Goal: Find specific page/section: Find specific page/section

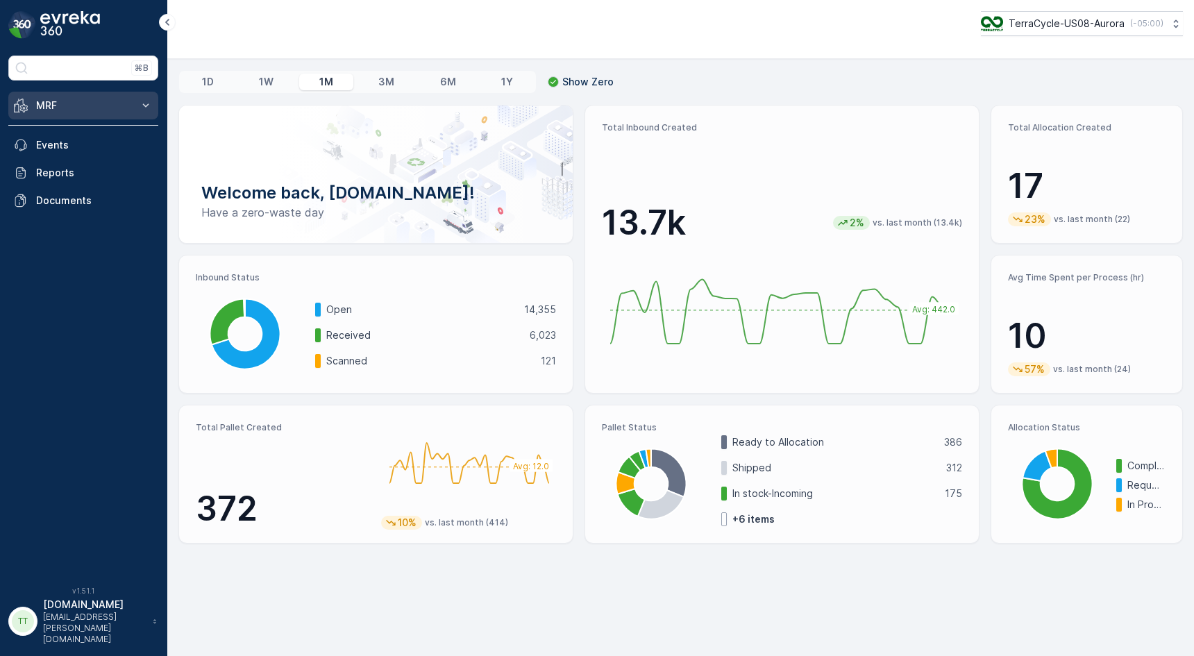
click at [139, 108] on icon at bounding box center [146, 106] width 14 height 14
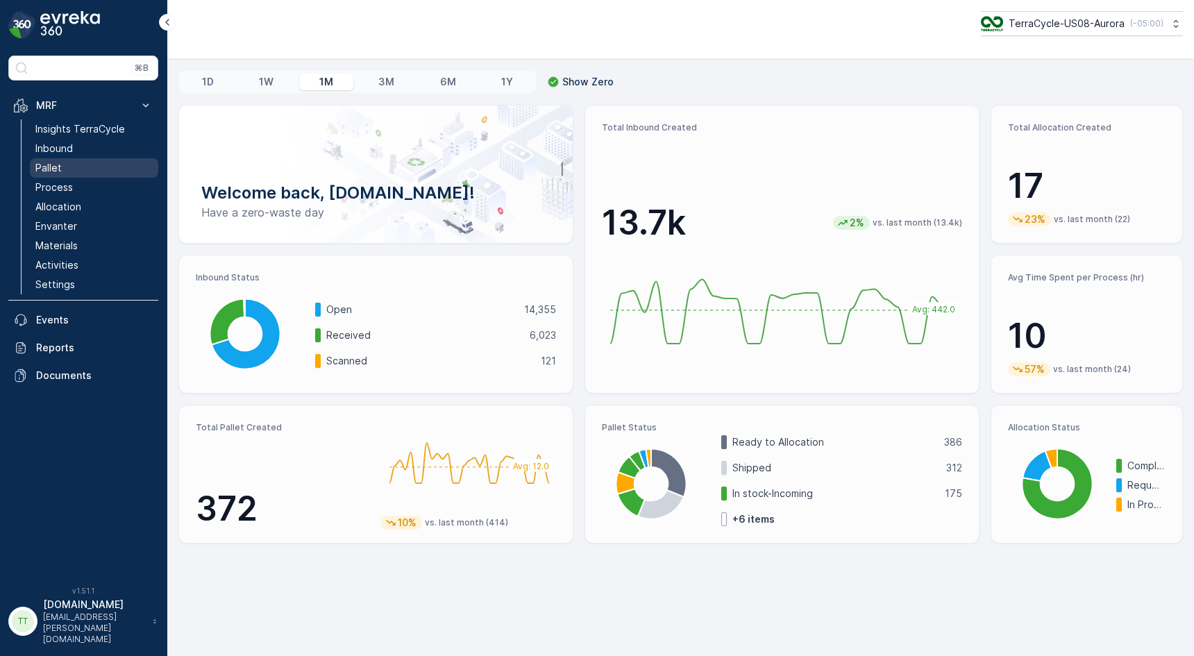
click at [94, 164] on link "Pallet" at bounding box center [94, 167] width 128 height 19
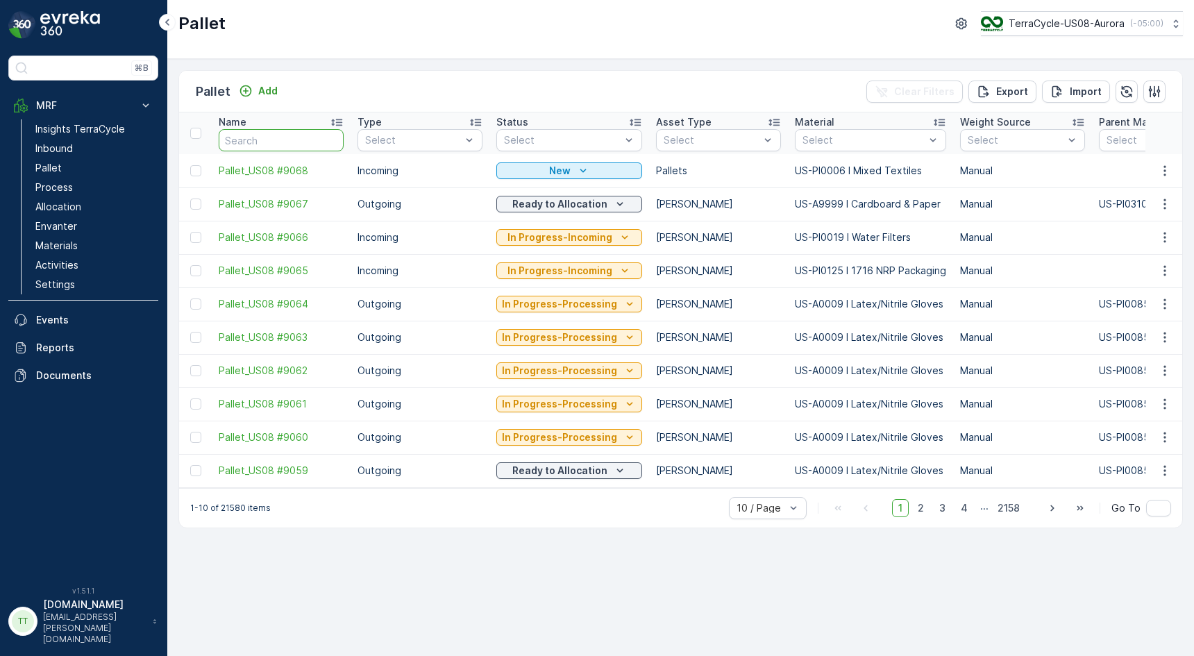
paste input "SC6867"
click at [282, 141] on input "text" at bounding box center [281, 140] width 125 height 22
type input "SC6867"
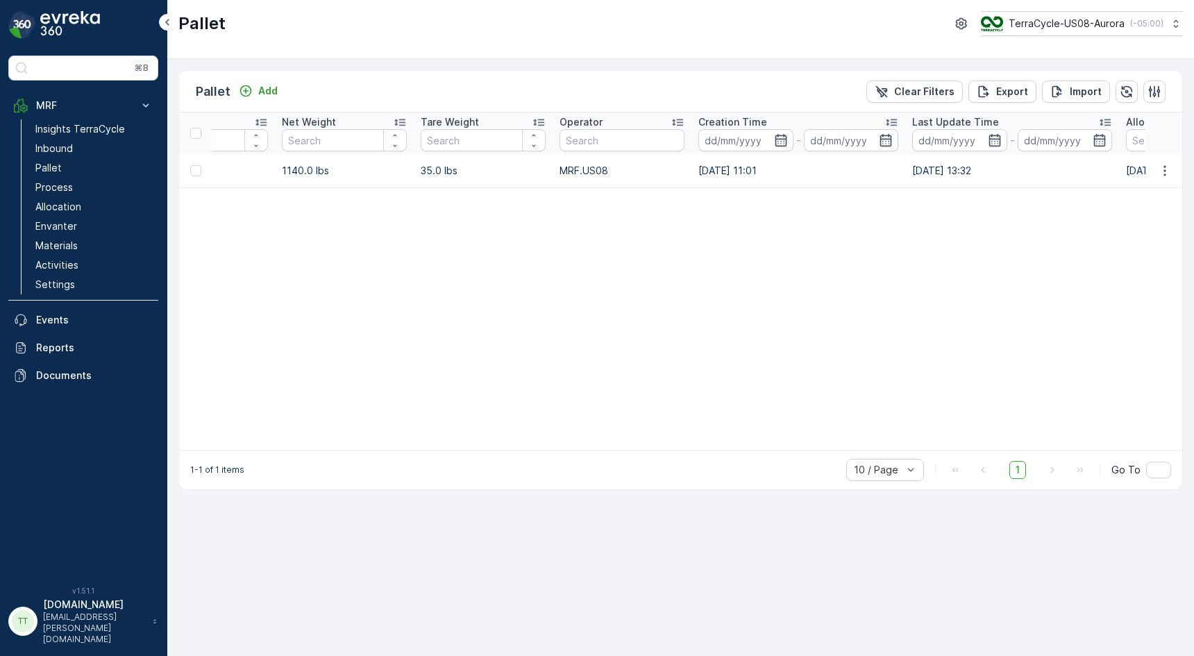
scroll to position [0, 1878]
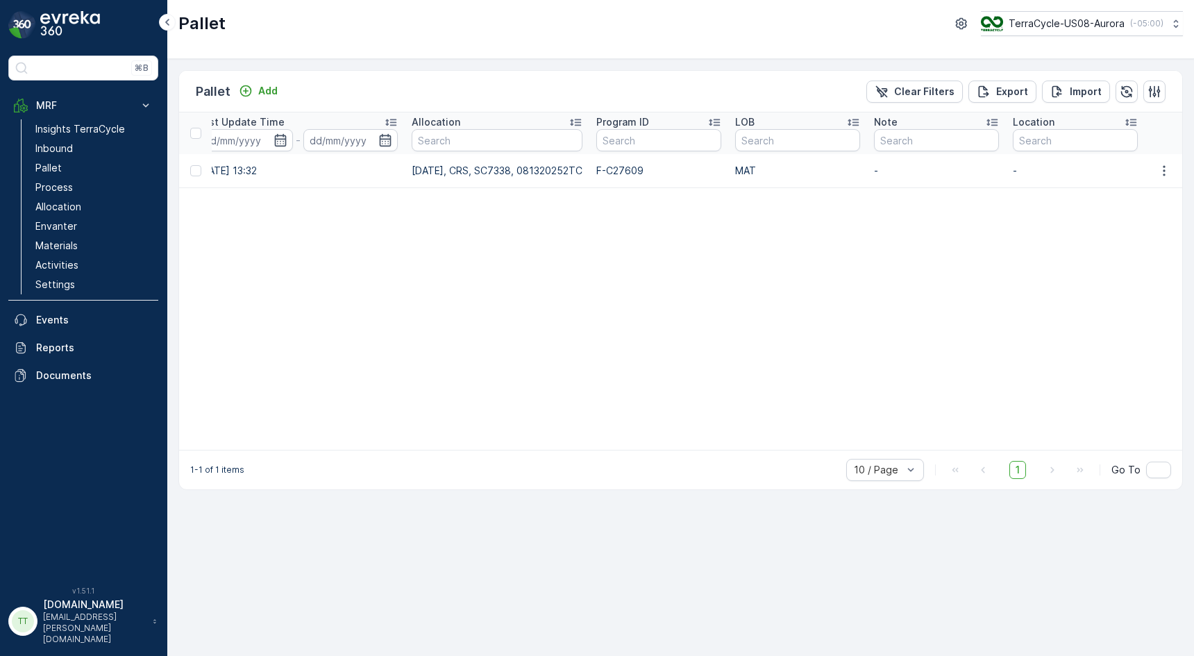
click at [497, 170] on p "[DATE], CRS, SC7338, 081320252TC" at bounding box center [497, 171] width 171 height 14
copy p "SC7338"
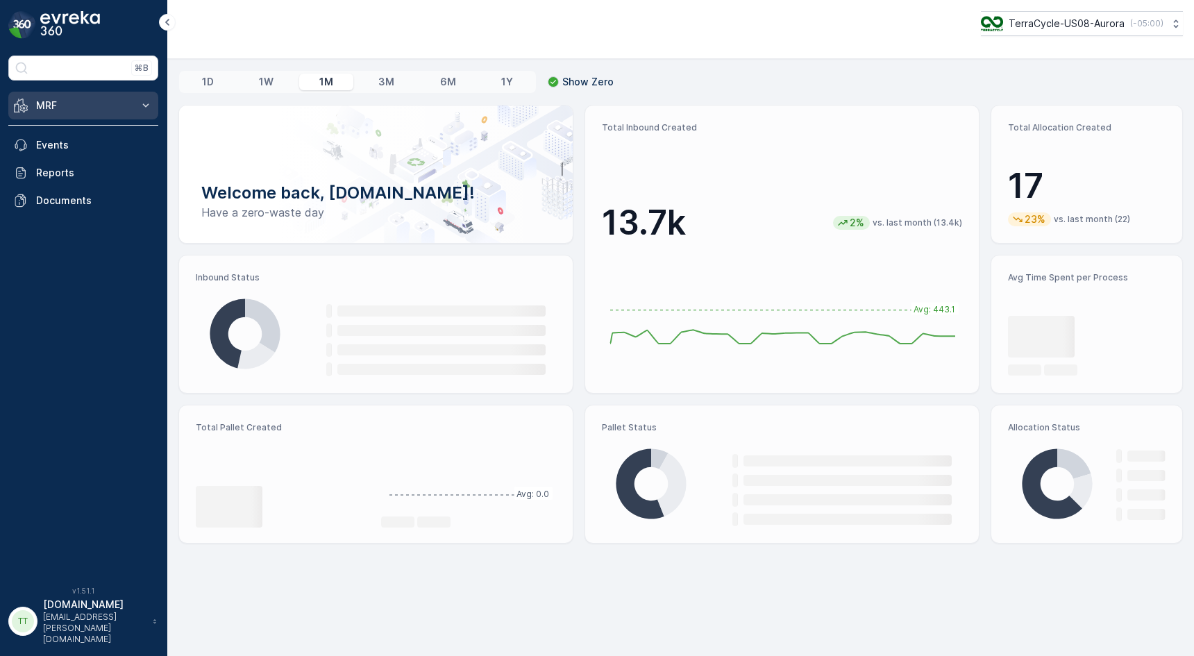
click at [145, 115] on button "MRF" at bounding box center [83, 106] width 150 height 28
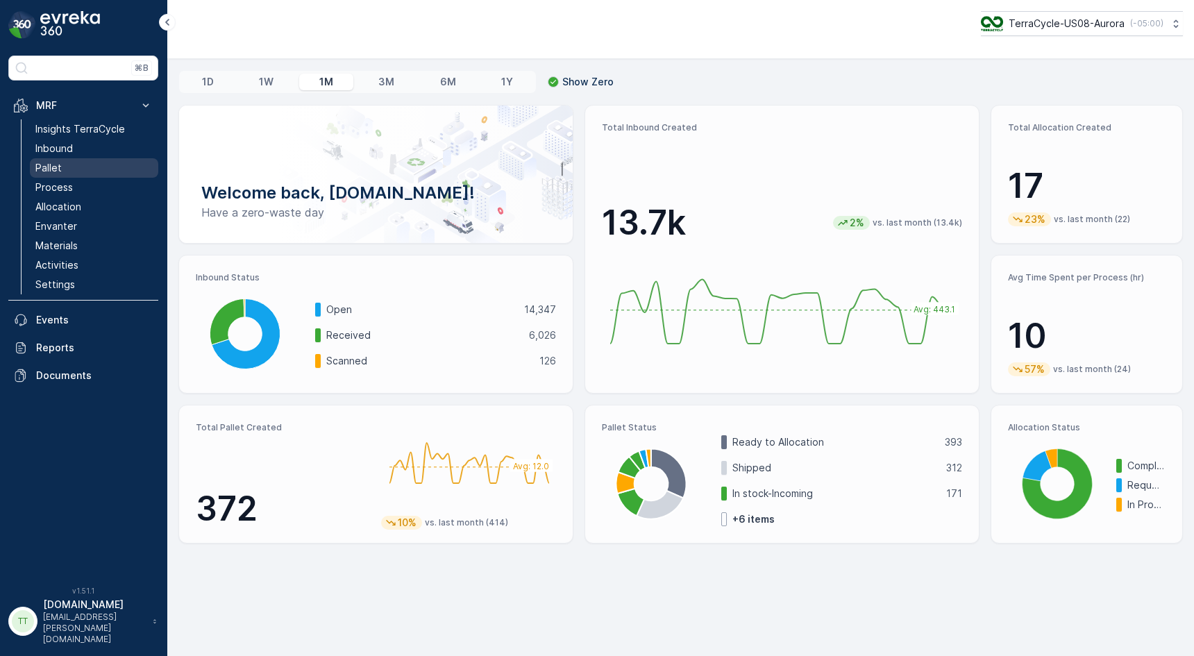
click at [68, 167] on link "Pallet" at bounding box center [94, 167] width 128 height 19
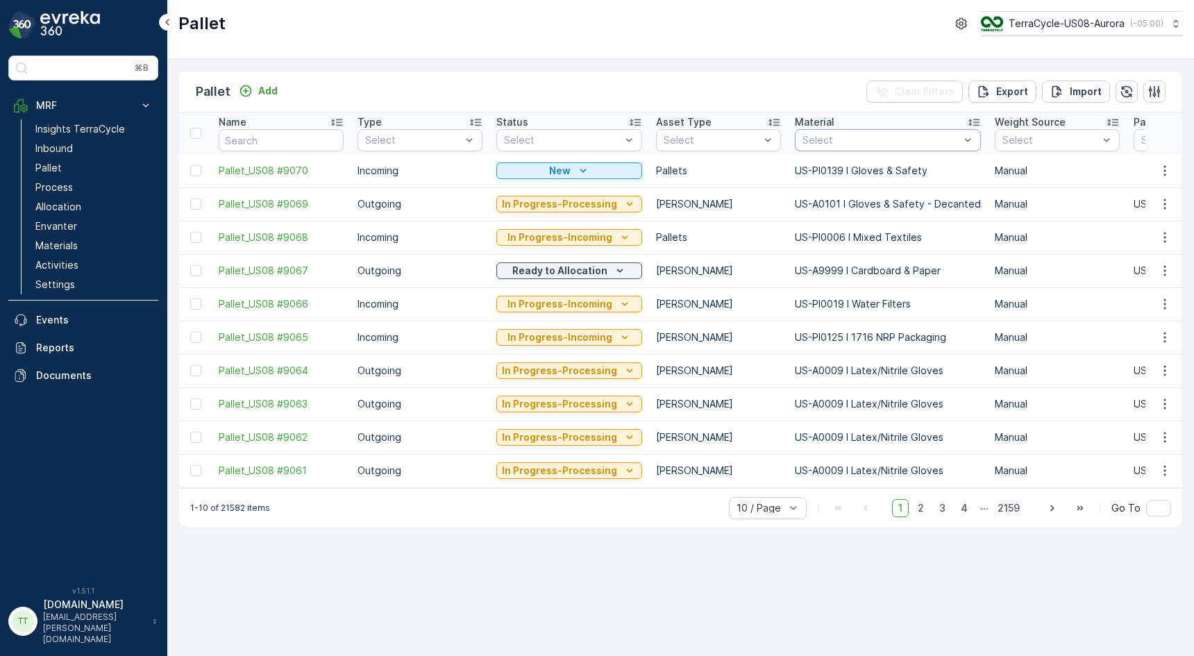
click at [814, 147] on div "Select" at bounding box center [888, 140] width 186 height 22
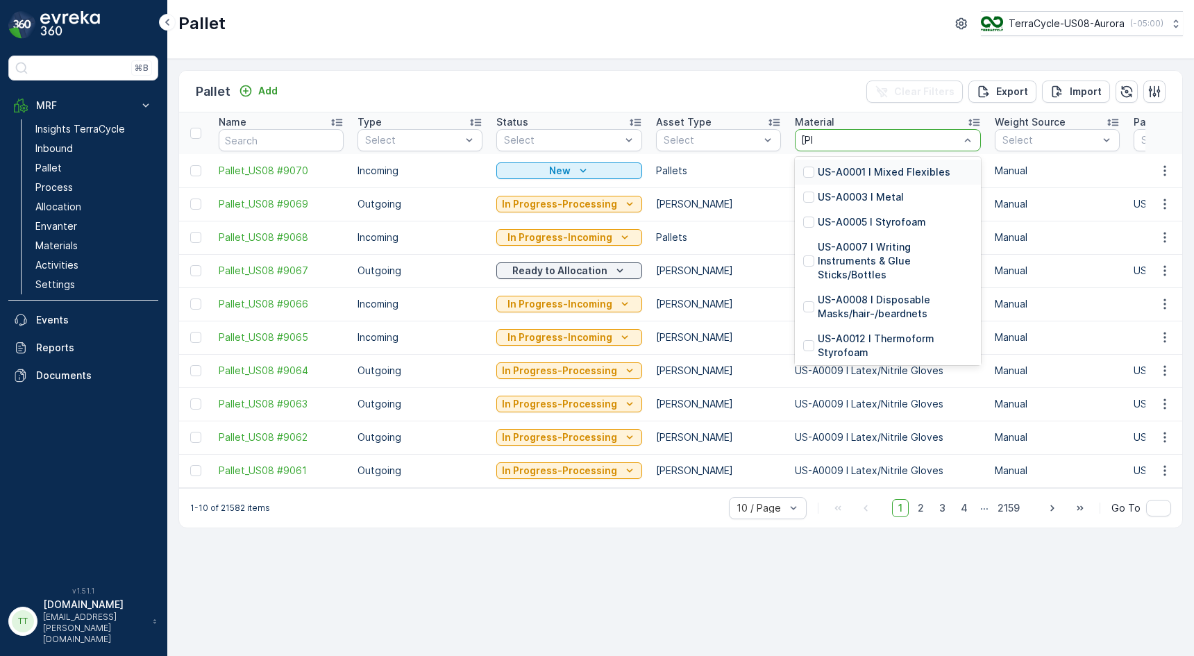
type input "Mylar"
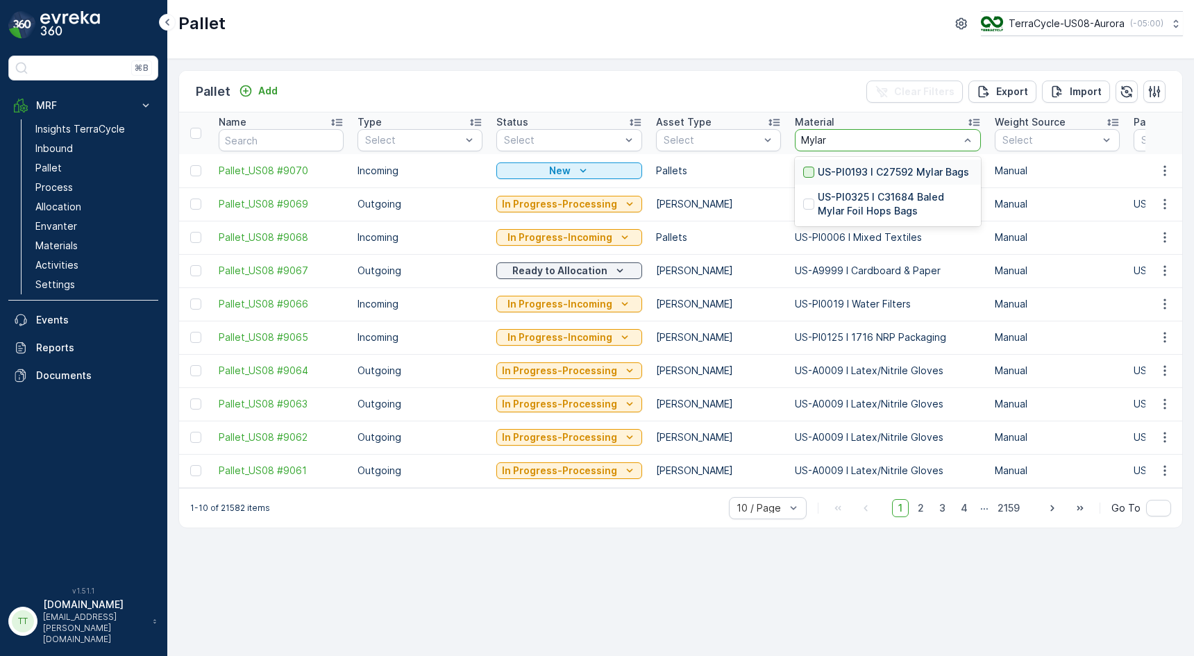
click at [803, 172] on div at bounding box center [808, 172] width 11 height 11
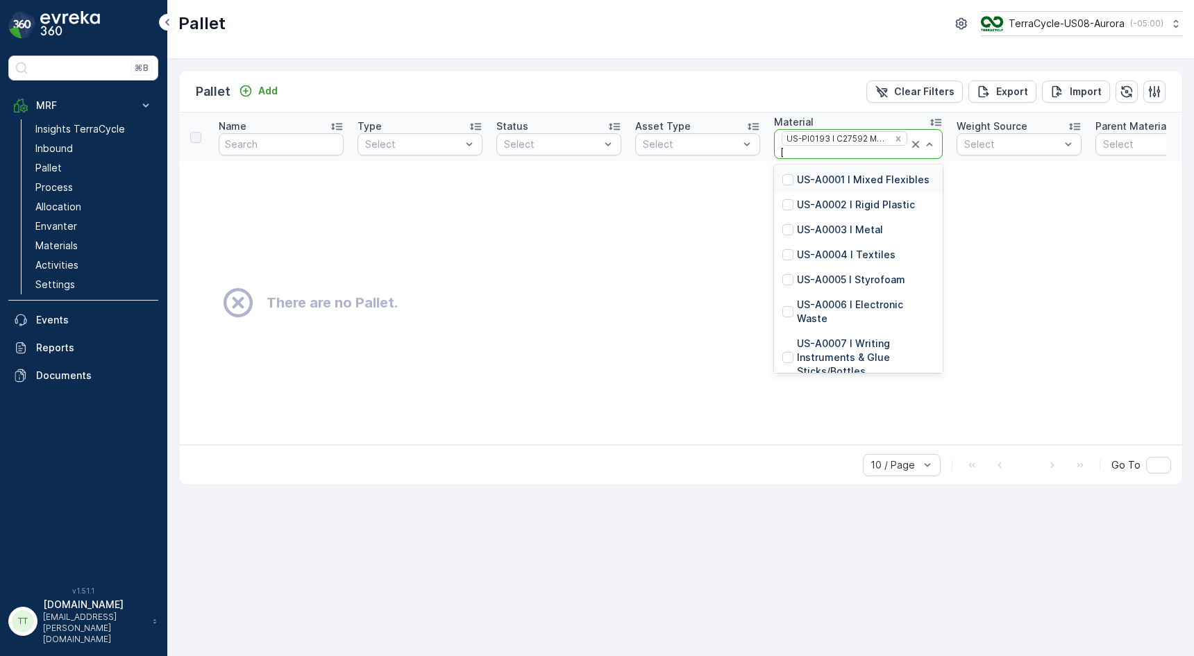
type input "Mylar"
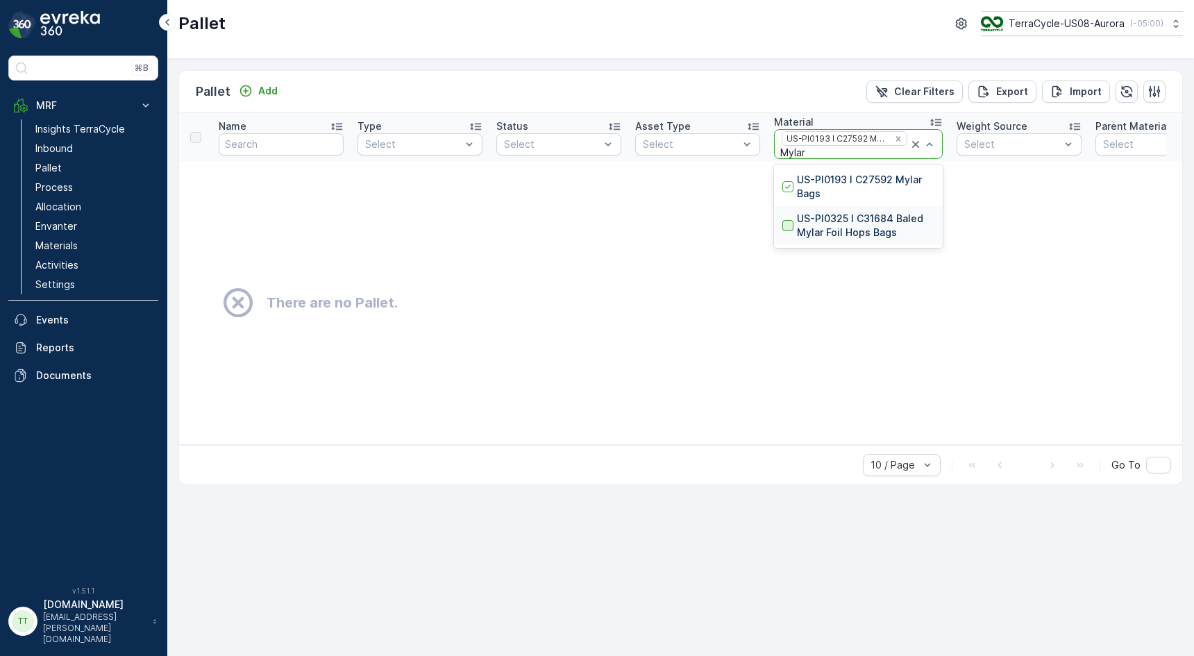
click at [789, 220] on div at bounding box center [788, 225] width 11 height 11
